Goal: Task Accomplishment & Management: Use online tool/utility

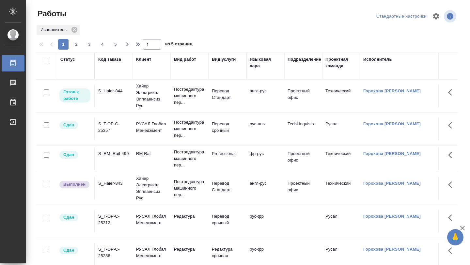
click at [115, 97] on td "S_Haier-844" at bounding box center [114, 95] width 38 height 23
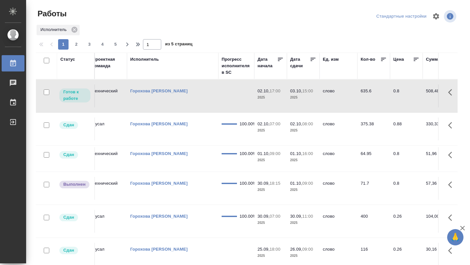
scroll to position [0, 234]
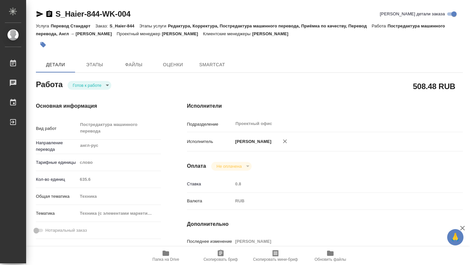
type textarea "x"
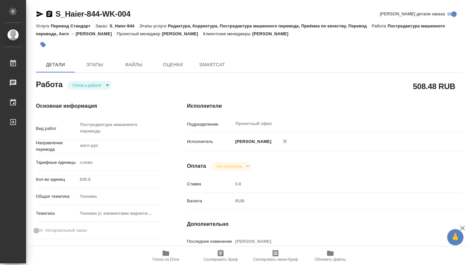
type textarea "x"
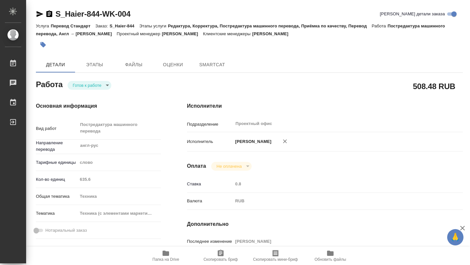
type textarea "x"
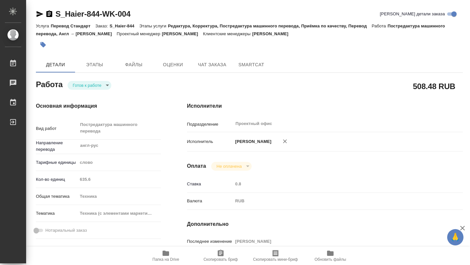
type textarea "x"
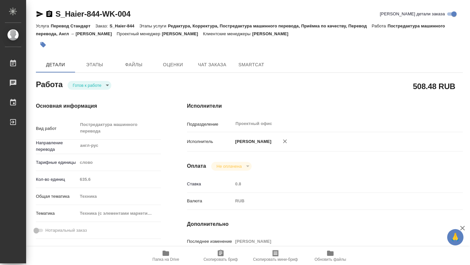
type textarea "x"
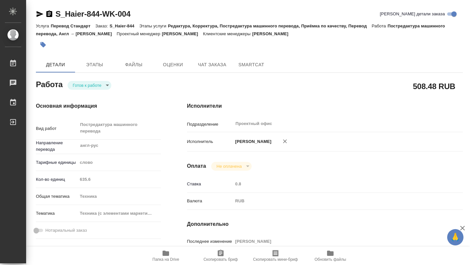
type textarea "x"
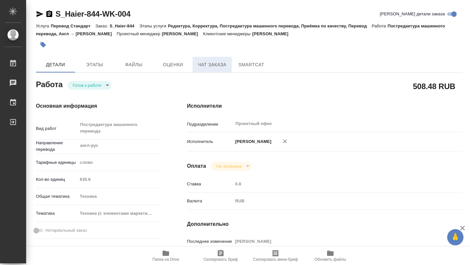
type textarea "x"
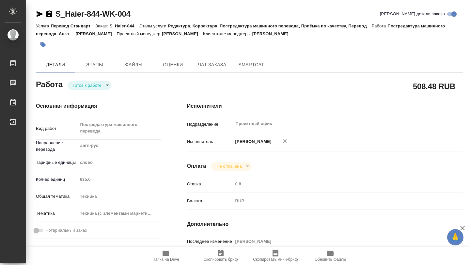
type textarea "x"
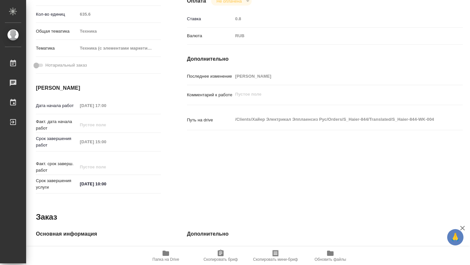
scroll to position [320, 0]
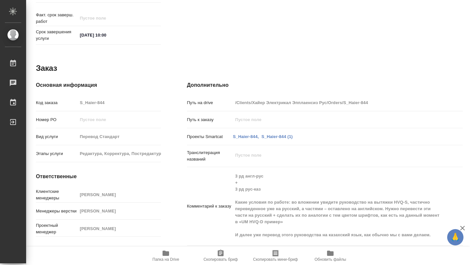
click at [166, 253] on icon "button" at bounding box center [165, 253] width 7 height 5
